Goal: Task Accomplishment & Management: Use online tool/utility

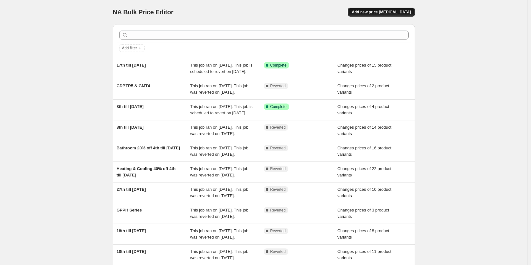
click at [386, 10] on span "Add new price [MEDICAL_DATA]" at bounding box center [381, 12] width 59 height 5
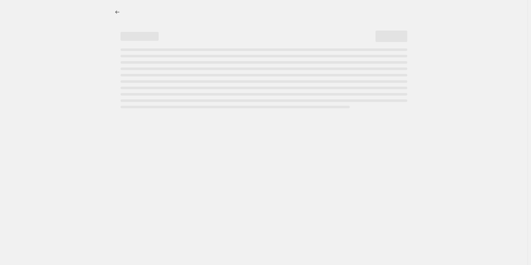
select select "percentage"
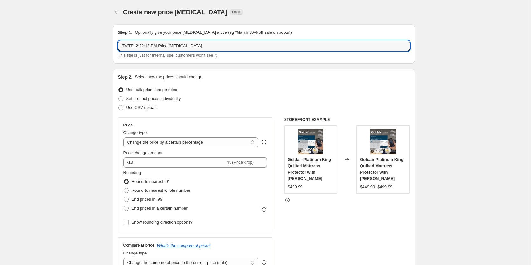
drag, startPoint x: 223, startPoint y: 45, endPoint x: 89, endPoint y: 48, distance: 133.7
type input "24th till [DATE]"
click at [123, 99] on span at bounding box center [120, 98] width 5 height 5
click at [119, 96] on input "Set product prices individually" at bounding box center [118, 96] width 0 height 0
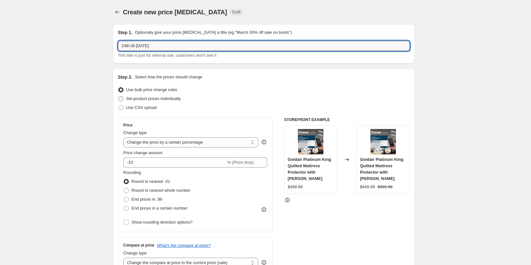
radio input "true"
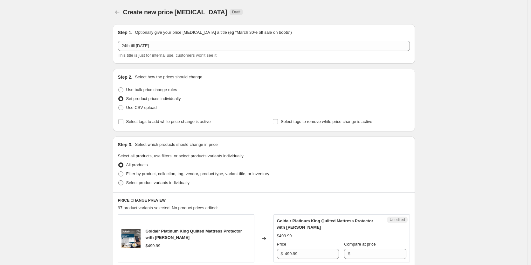
click at [121, 182] on span at bounding box center [120, 182] width 5 height 5
click at [119, 180] on input "Select product variants individually" at bounding box center [118, 180] width 0 height 0
radio input "true"
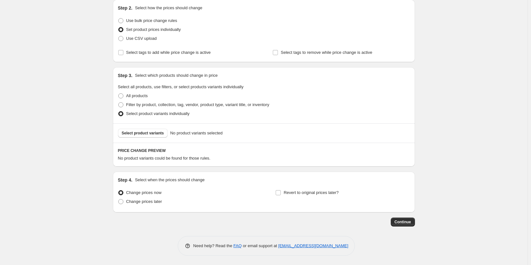
scroll to position [69, 0]
click at [152, 132] on span "Select product variants" at bounding box center [143, 132] width 42 height 5
click at [152, 136] on button "Select product variants" at bounding box center [143, 132] width 50 height 9
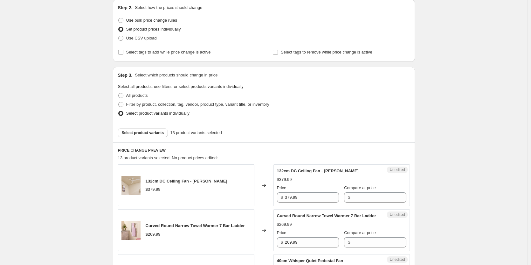
drag, startPoint x: 339, startPoint y: 154, endPoint x: 501, endPoint y: 160, distance: 162.0
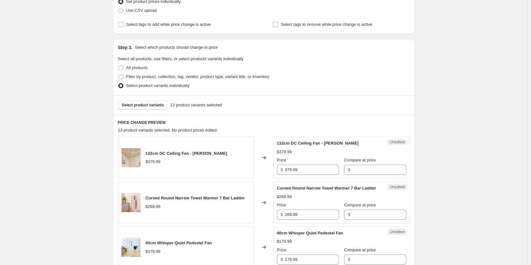
scroll to position [133, 0]
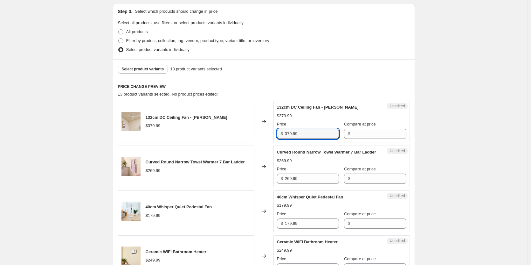
drag, startPoint x: 306, startPoint y: 136, endPoint x: 267, endPoint y: 135, distance: 38.8
click at [267, 135] on div "132cm DC Ceiling Fan - Matte White $379.99 Changed to Unedited 132cm DC Ceiling…" at bounding box center [264, 122] width 292 height 42
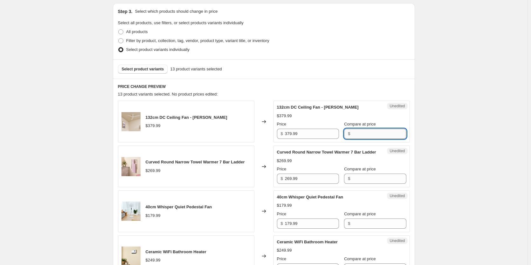
click at [361, 131] on input "Compare at price" at bounding box center [379, 134] width 54 height 10
paste input "379.99"
type input "379.99"
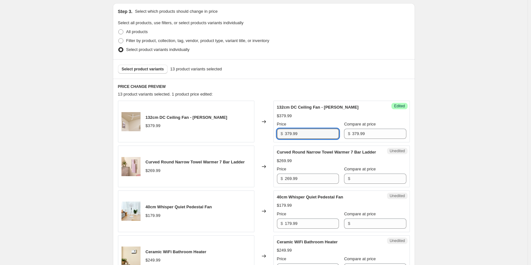
drag, startPoint x: 312, startPoint y: 136, endPoint x: 262, endPoint y: 134, distance: 49.7
click at [262, 134] on div "132cm DC Ceiling Fan - [PERSON_NAME] $379.99 Changed to Success Edited 132cm DC…" at bounding box center [264, 122] width 292 height 42
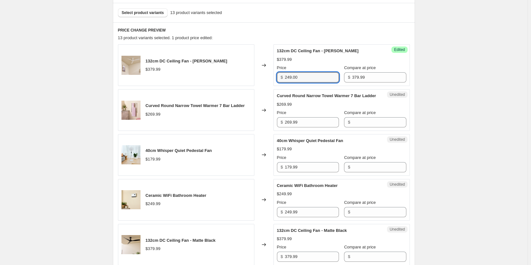
scroll to position [197, 0]
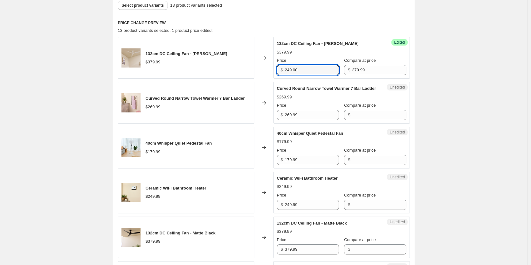
type input "249.00"
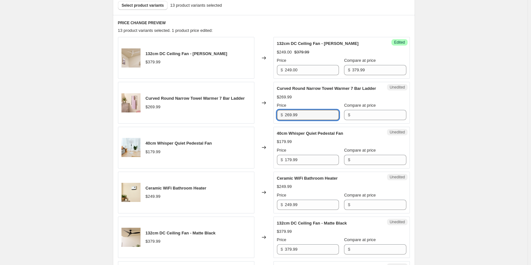
drag, startPoint x: 325, startPoint y: 121, endPoint x: 246, endPoint y: 121, distance: 79.2
click at [246, 121] on div "Curved Round Narrow Towel Warmer 7 Bar Ladder $269.99 Changed to Unedited Curve…" at bounding box center [264, 103] width 292 height 42
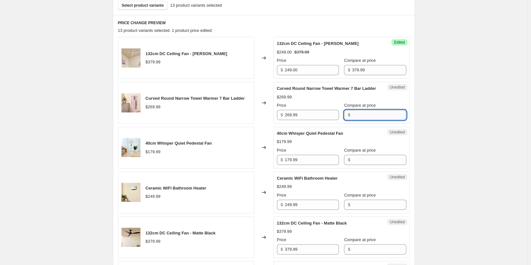
click at [352, 120] on input "Compare at price" at bounding box center [379, 115] width 54 height 10
paste input "269.99"
type input "269.99"
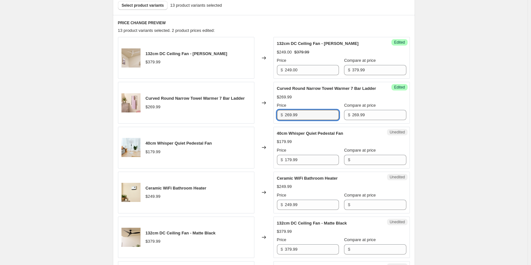
drag, startPoint x: 307, startPoint y: 122, endPoint x: 243, endPoint y: 122, distance: 63.9
click at [243, 122] on div "Curved Round Narrow Towel Warmer 7 Bar Ladder $269.99 Changed to Success Edited…" at bounding box center [264, 103] width 292 height 42
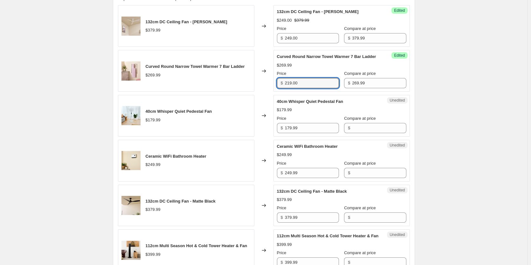
type input "219.00"
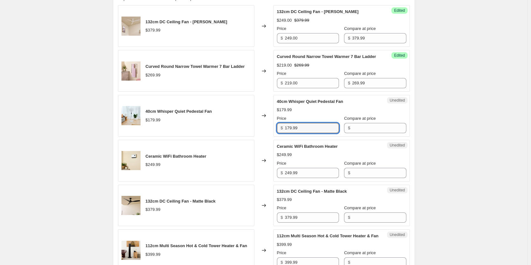
drag, startPoint x: 319, startPoint y: 136, endPoint x: 249, endPoint y: 137, distance: 70.0
click at [249, 136] on div "40cm Whisper Quiet Pedestal Fan $179.99 Changed to Unedited 40cm Whisper Quiet …" at bounding box center [264, 116] width 292 height 42
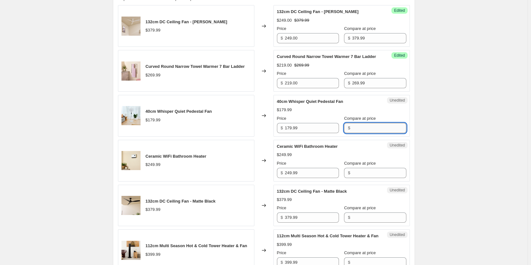
click at [364, 131] on input "Compare at price" at bounding box center [379, 128] width 54 height 10
paste input "179.99"
type input "179.99"
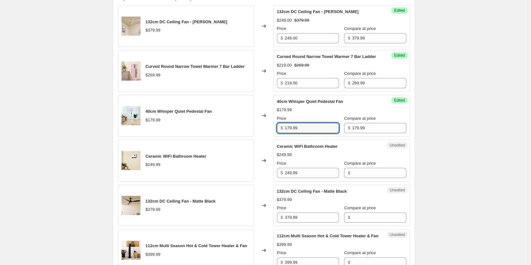
drag, startPoint x: 309, startPoint y: 135, endPoint x: 257, endPoint y: 136, distance: 52.2
click at [257, 136] on div "40cm Whisper Quiet Pedestal Fan $179.99 Changed to Success Edited 40cm Whisper …" at bounding box center [264, 116] width 292 height 42
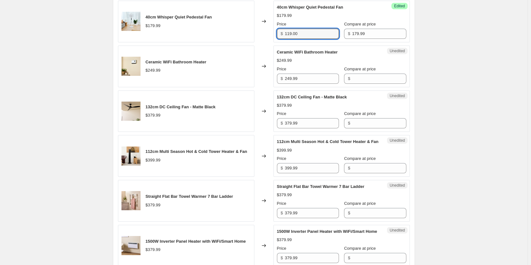
scroll to position [324, 0]
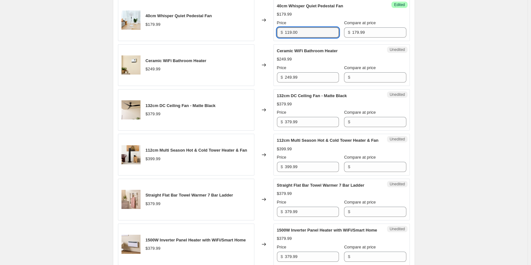
type input "119.00"
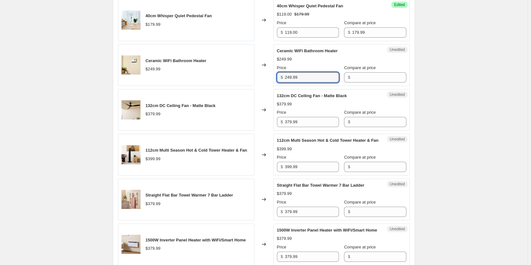
drag, startPoint x: 327, startPoint y: 84, endPoint x: 266, endPoint y: 83, distance: 61.7
click at [266, 83] on div "Ceramic WiFi Bathroom Heater $249.99 Changed to Unedited Ceramic WiFi Bathroom …" at bounding box center [264, 65] width 292 height 42
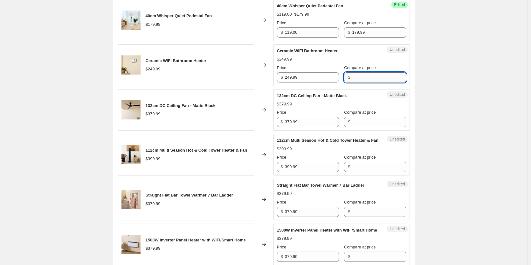
click at [354, 82] on input "Compare at price" at bounding box center [379, 77] width 54 height 10
paste input "249.99"
type input "249.99"
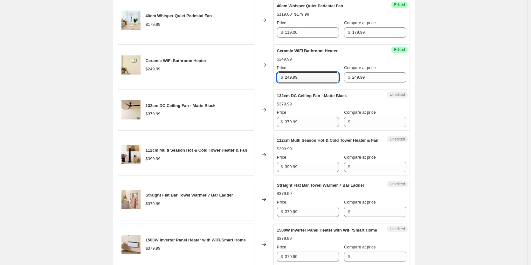
drag, startPoint x: 304, startPoint y: 82, endPoint x: 254, endPoint y: 83, distance: 50.6
click at [254, 83] on div "Ceramic WiFi Bathroom Heater $249.99 Changed to Success Edited Ceramic WiFi Bat…" at bounding box center [264, 65] width 292 height 42
type input "189.00"
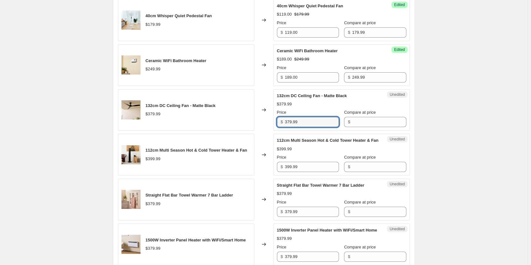
drag, startPoint x: 321, startPoint y: 130, endPoint x: 241, endPoint y: 127, distance: 79.9
click at [241, 127] on div "132cm DC Ceiling Fan - Matte Black $379.99 Changed to Unedited 132cm DC Ceiling…" at bounding box center [264, 110] width 292 height 42
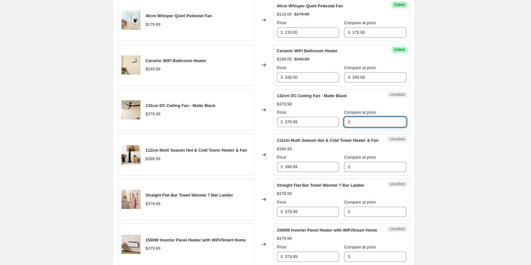
click at [375, 127] on input "Compare at price" at bounding box center [379, 122] width 54 height 10
paste input "379.99"
type input "379.99"
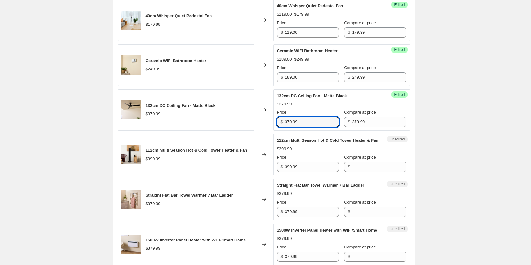
drag, startPoint x: 306, startPoint y: 130, endPoint x: 261, endPoint y: 129, distance: 44.9
click at [261, 129] on div "132cm DC Ceiling Fan - Matte Black $379.99 Changed to Success Edited 132cm DC C…" at bounding box center [264, 110] width 292 height 42
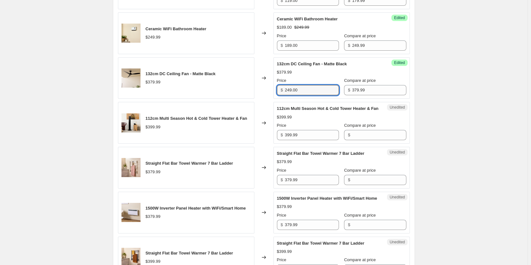
scroll to position [387, 0]
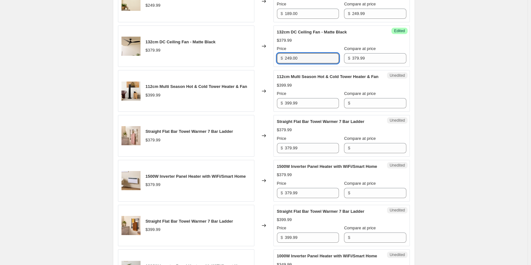
type input "249.00"
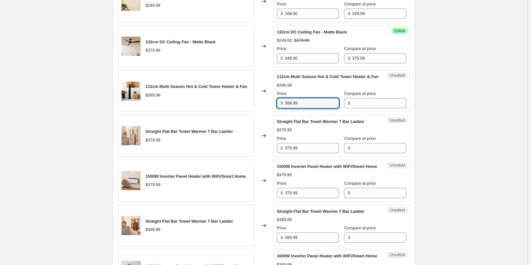
drag, startPoint x: 308, startPoint y: 118, endPoint x: 243, endPoint y: 118, distance: 65.2
click at [243, 112] on div "112cm Multi Season Hot & Cold Tower Heater & Fan $399.99 Changed to Unedited 11…" at bounding box center [264, 91] width 292 height 42
click at [357, 108] on input "Compare at price" at bounding box center [379, 103] width 54 height 10
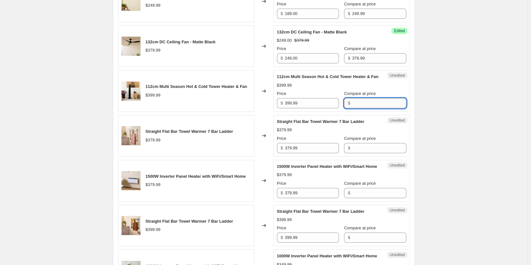
paste input "399.99"
type input "399.99"
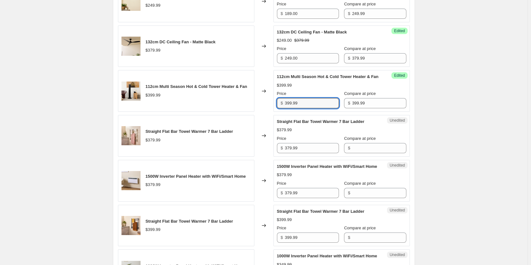
drag, startPoint x: 318, startPoint y: 115, endPoint x: 203, endPoint y: 117, distance: 114.9
click at [203, 112] on div "112cm Multi Season Hot & Cold Tower Heater & Fan $399.99 Changed to Success Edi…" at bounding box center [264, 91] width 292 height 42
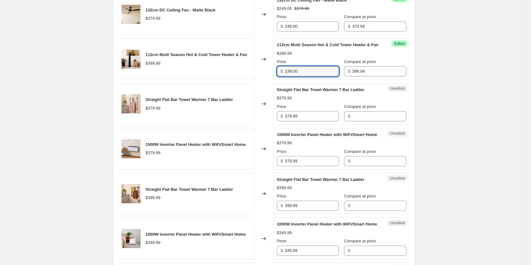
scroll to position [451, 0]
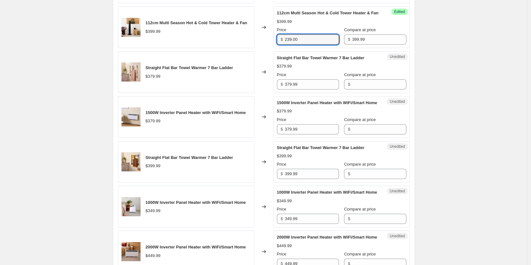
type input "239.00"
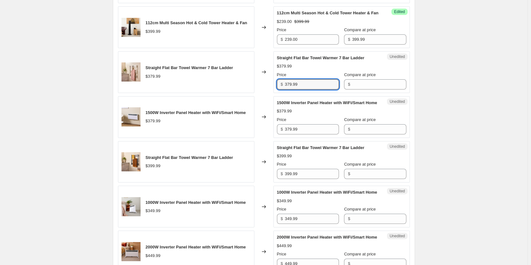
drag, startPoint x: 322, startPoint y: 99, endPoint x: 274, endPoint y: 94, distance: 47.9
click at [274, 93] on div "Straight Flat Bar Towel Warmer 7 Bar Ladder $379.99 Changed to Unedited Straigh…" at bounding box center [264, 72] width 292 height 42
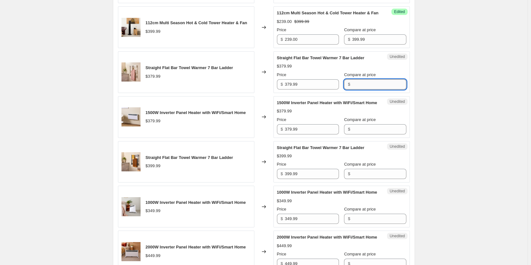
click at [367, 89] on input "Compare at price" at bounding box center [379, 84] width 54 height 10
paste input "379.99"
type input "379.99"
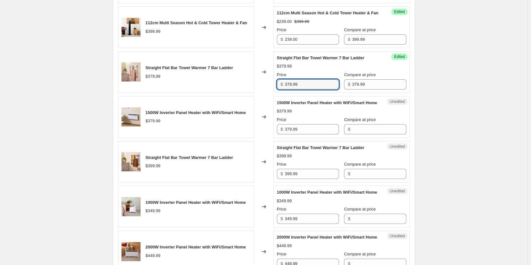
drag, startPoint x: 321, startPoint y: 96, endPoint x: 258, endPoint y: 99, distance: 62.7
click at [258, 93] on div "Straight Flat Bar Towel Warmer 7 Bar Ladder $379.99 Changed to Success Edited S…" at bounding box center [264, 72] width 292 height 42
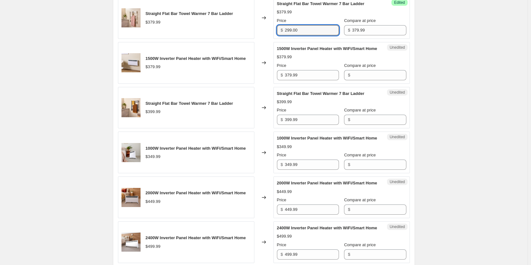
scroll to position [515, 0]
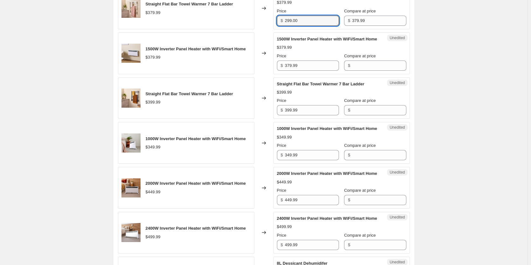
type input "299.00"
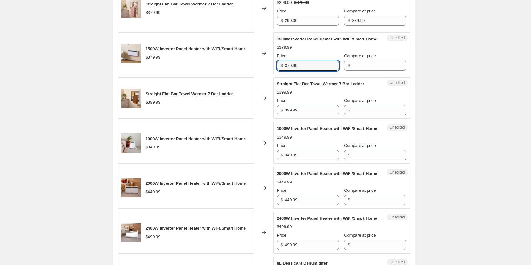
drag, startPoint x: 315, startPoint y: 85, endPoint x: 264, endPoint y: 83, distance: 51.3
click at [264, 74] on div "1500W Inverter Panel Heater with WiFi/Smart Home $379.99 Changed to Unedited 15…" at bounding box center [264, 53] width 292 height 42
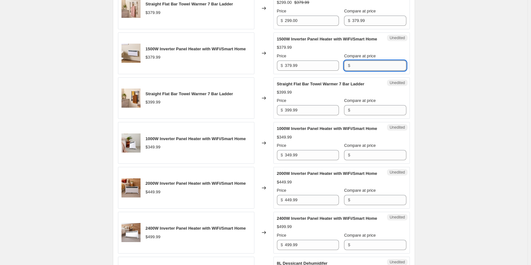
click at [352, 71] on input "Compare at price" at bounding box center [379, 65] width 54 height 10
paste input "379.99"
type input "379.99"
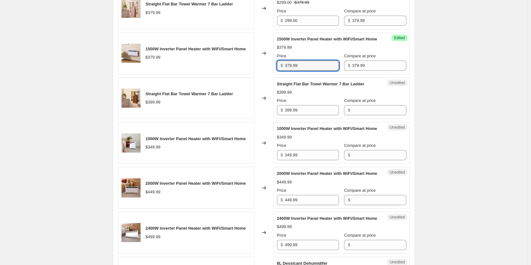
drag, startPoint x: 324, startPoint y: 81, endPoint x: 237, endPoint y: 82, distance: 86.5
click at [237, 74] on div "1500W Inverter Panel Heater with WiFi/Smart Home $379.99 Changed to Success Edi…" at bounding box center [264, 53] width 292 height 42
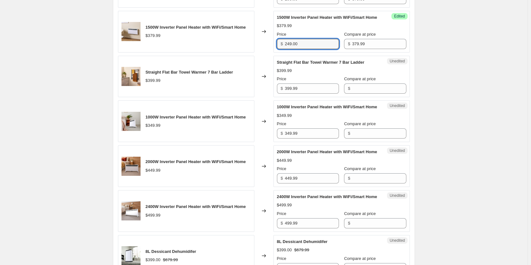
scroll to position [547, 0]
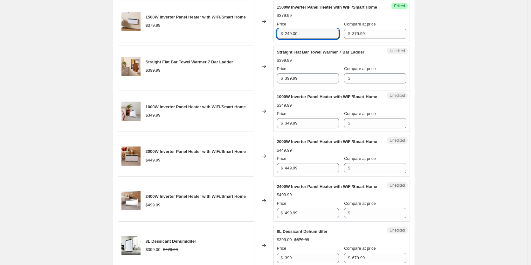
type input "249.00"
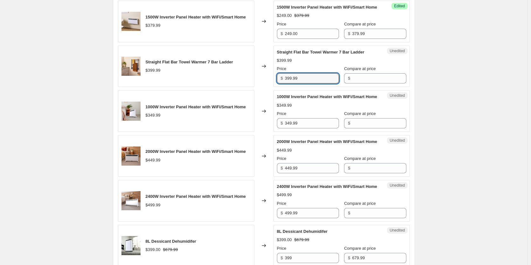
drag, startPoint x: 296, startPoint y: 96, endPoint x: 255, endPoint y: 98, distance: 40.8
click at [255, 87] on div "Straight Flat Bar Towel Warmer 7 Bar Ladder $399.99 Changed to Unedited Straigh…" at bounding box center [264, 66] width 292 height 42
click at [359, 83] on input "Compare at price" at bounding box center [379, 78] width 54 height 10
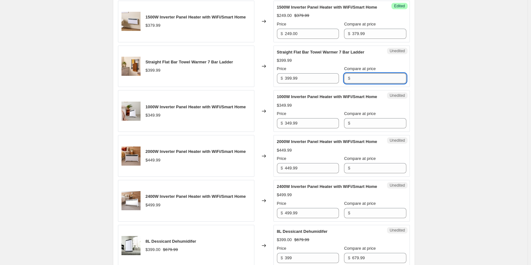
paste input "399.99"
type input "399.99"
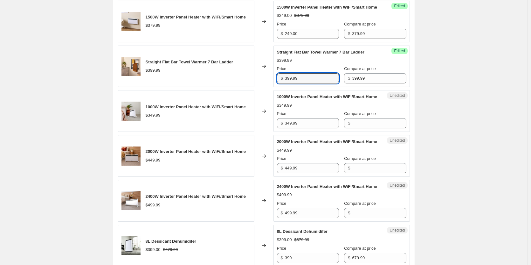
drag, startPoint x: 324, startPoint y: 100, endPoint x: 233, endPoint y: 100, distance: 91.0
click at [233, 87] on div "Straight Flat Bar Towel Warmer 7 Bar Ladder $399.99 Changed to Success Edited S…" at bounding box center [264, 66] width 292 height 42
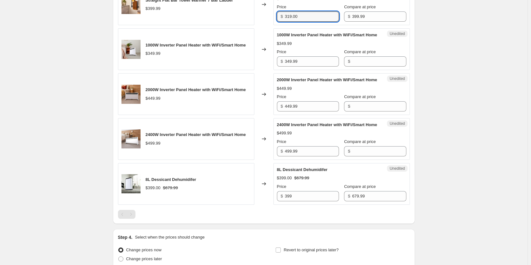
scroll to position [610, 0]
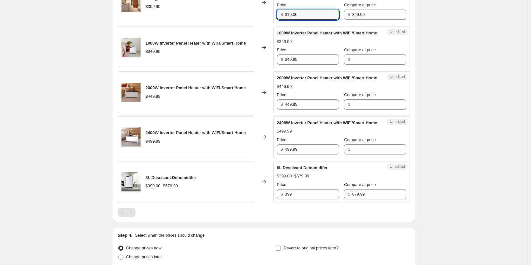
type input "319.00"
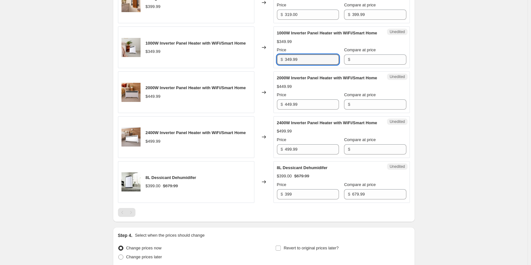
drag, startPoint x: 270, startPoint y: 84, endPoint x: 256, endPoint y: 85, distance: 14.0
click at [256, 68] on div "1000W Inverter Panel Heater with WiFi/Smart Home $349.99 Changed to Unedited 10…" at bounding box center [264, 47] width 292 height 42
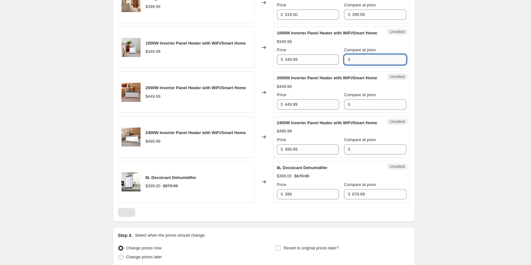
click at [358, 65] on input "Compare at price" at bounding box center [379, 59] width 54 height 10
paste input "349.99"
type input "349.99"
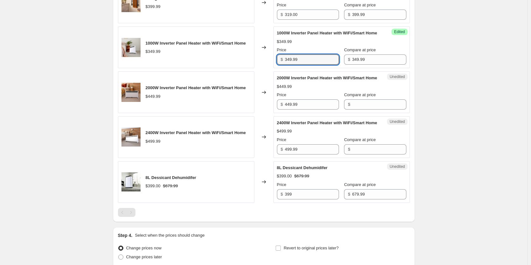
drag, startPoint x: 317, startPoint y: 86, endPoint x: 240, endPoint y: 87, distance: 77.0
click at [240, 68] on div "1000W Inverter Panel Heater with WiFi/Smart Home $349.99 Changed to Success Edi…" at bounding box center [264, 47] width 292 height 42
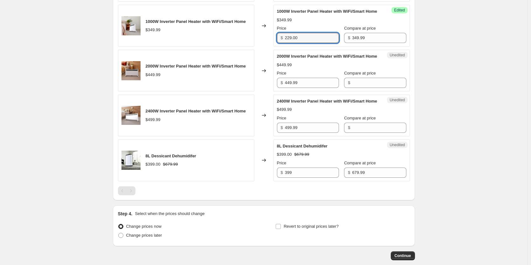
scroll to position [642, 0]
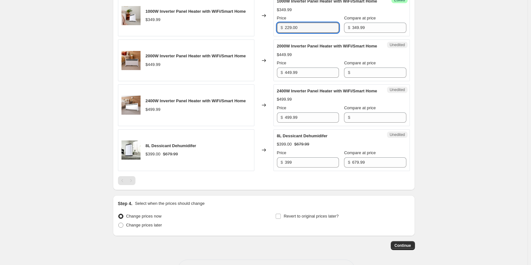
type input "229.00"
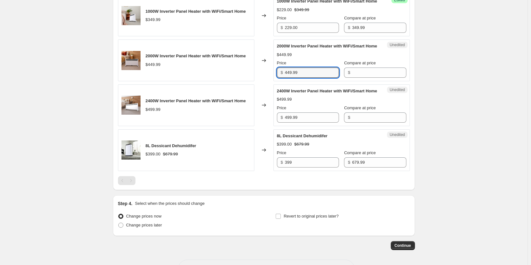
drag, startPoint x: 318, startPoint y: 105, endPoint x: 265, endPoint y: 105, distance: 52.8
click at [265, 81] on div "2000W Inverter Panel Heater with WiFi/Smart Home $449.99 Changed to Unedited 20…" at bounding box center [264, 60] width 292 height 42
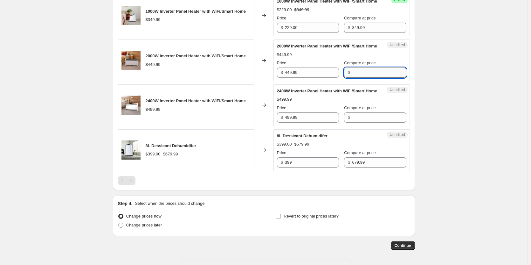
click at [363, 78] on input "Compare at price" at bounding box center [379, 72] width 54 height 10
paste input "449.99"
type input "449.99"
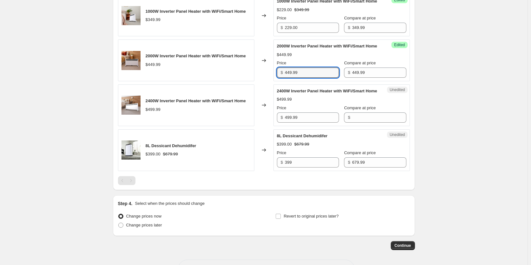
drag, startPoint x: 328, startPoint y: 104, endPoint x: 240, endPoint y: 103, distance: 87.5
click at [240, 81] on div "2000W Inverter Panel Heater with WiFi/Smart Home $449.99 Changed to Success Edi…" at bounding box center [264, 60] width 292 height 42
type input "289.00"
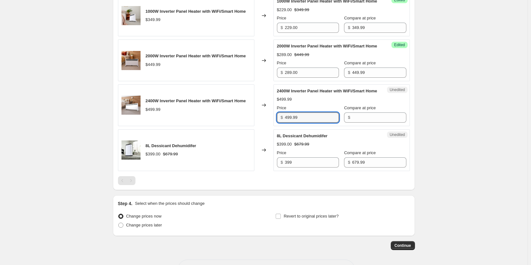
drag, startPoint x: 306, startPoint y: 156, endPoint x: 269, endPoint y: 154, distance: 36.6
click at [269, 126] on div "2400W Inverter Panel Heater with WiFi/Smart Home $499.99 Changed to Unedited 24…" at bounding box center [264, 105] width 292 height 42
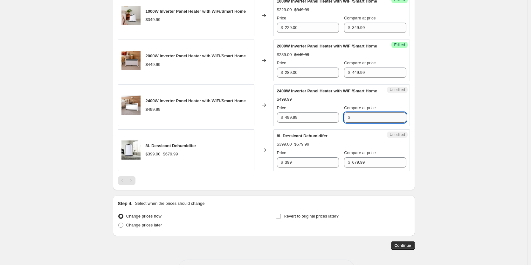
click at [363, 122] on input "Compare at price" at bounding box center [379, 117] width 54 height 10
paste input "499.99"
type input "499.99"
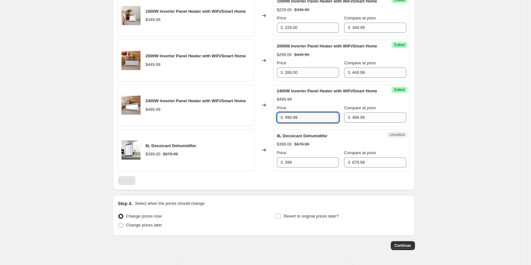
drag, startPoint x: 320, startPoint y: 157, endPoint x: 274, endPoint y: 155, distance: 46.8
click at [274, 126] on div "2400W Inverter Panel Heater with WiFi/Smart Home $499.99 Changed to Success Edi…" at bounding box center [264, 105] width 292 height 42
type input "319.00"
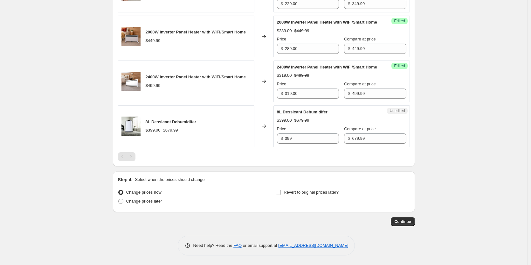
scroll to position [704, 0]
click at [122, 200] on span at bounding box center [120, 201] width 5 height 5
click at [119, 199] on input "Change prices later" at bounding box center [118, 199] width 0 height 0
radio input "true"
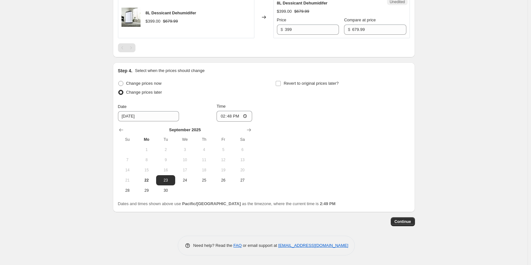
scroll to position [813, 0]
click at [189, 181] on span "24" at bounding box center [185, 180] width 14 height 5
type input "[DATE]"
click at [248, 118] on input "14:48" at bounding box center [235, 116] width 36 height 11
type input "00:05"
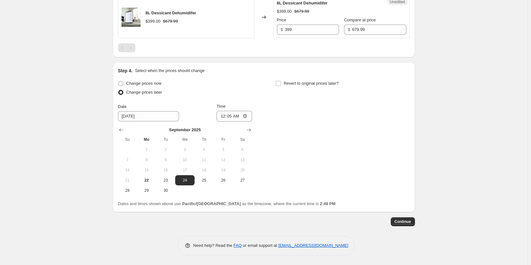
drag, startPoint x: 312, startPoint y: 140, endPoint x: 307, endPoint y: 111, distance: 29.7
click at [312, 140] on div "Change prices now Change prices later Date [DATE] Time 00:[DATE] Mo Tu We Th Fr…" at bounding box center [264, 137] width 292 height 116
click at [281, 81] on input "Revert to original prices later?" at bounding box center [278, 83] width 5 height 5
checkbox input "true"
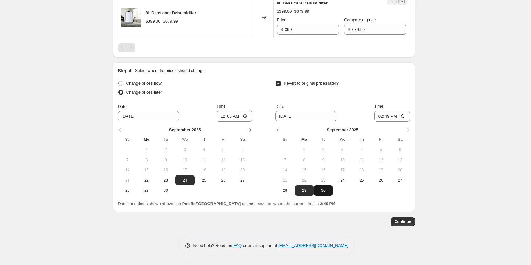
click at [324, 192] on span "30" at bounding box center [324, 190] width 14 height 5
type input "[DATE]"
click at [406, 118] on input "14:49" at bounding box center [392, 116] width 36 height 11
type input "23:59"
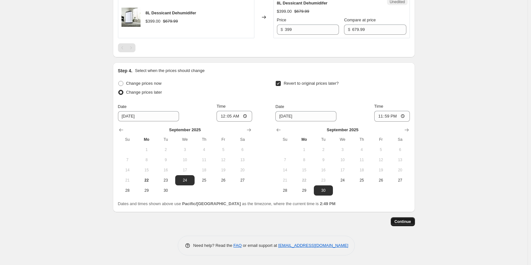
click at [408, 220] on span "Continue" at bounding box center [403, 221] width 17 height 5
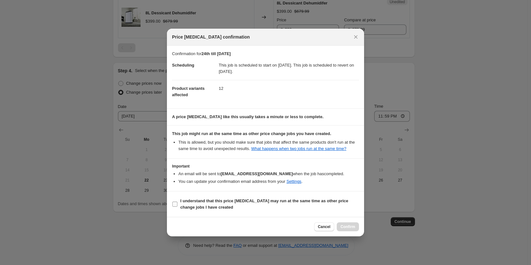
click at [177, 203] on input "I understand that this price [MEDICAL_DATA] may run at the same time as other p…" at bounding box center [174, 203] width 5 height 5
checkbox input "true"
click at [352, 228] on span "Confirm" at bounding box center [348, 226] width 15 height 5
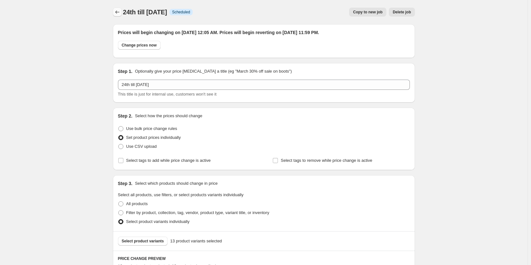
click at [121, 12] on icon "Price change jobs" at bounding box center [117, 12] width 6 height 6
